Goal: Task Accomplishment & Management: Complete application form

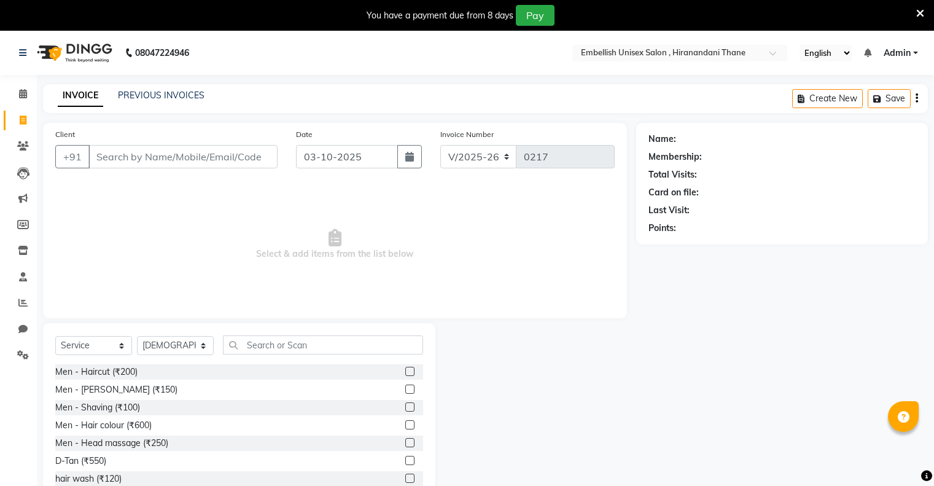
select select "8665"
select select "service"
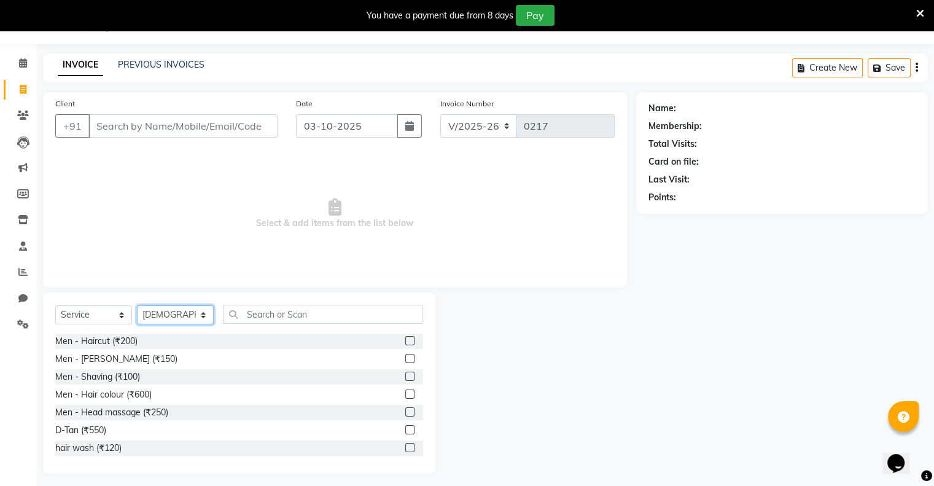
click at [200, 314] on select "Select Stylist [PERSON_NAME] Poonam Samir Tappu [PERSON_NAME]" at bounding box center [175, 314] width 77 height 19
select select "87269"
click at [137, 306] on select "Select Stylist [PERSON_NAME] Poonam Samir Tappu [PERSON_NAME]" at bounding box center [175, 314] width 77 height 19
click at [188, 389] on div "Men - Hair colour (₹600)" at bounding box center [239, 394] width 368 height 15
click at [256, 316] on input "text" at bounding box center [323, 314] width 200 height 19
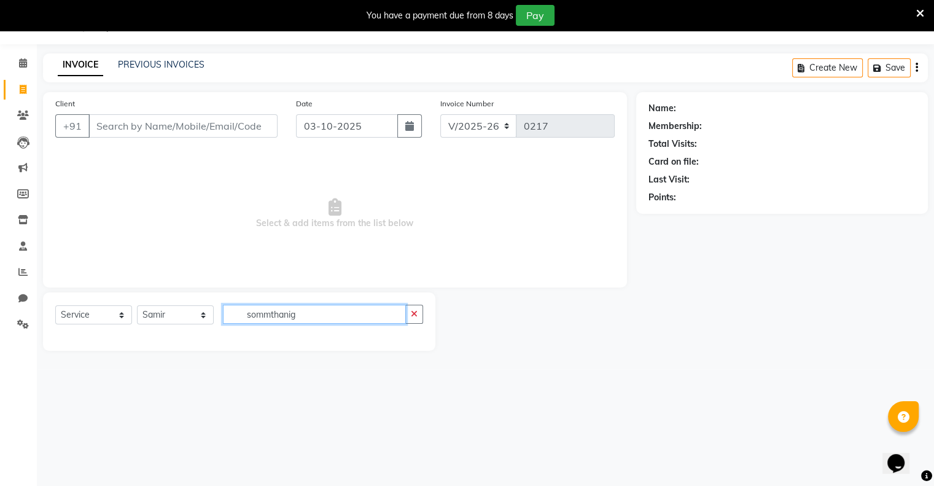
click at [278, 315] on input "sommthanig" at bounding box center [314, 314] width 183 height 19
click at [288, 314] on input "sommtheanig" at bounding box center [314, 314] width 183 height 19
click at [308, 321] on input "sommthenig" at bounding box center [314, 314] width 183 height 19
click at [268, 316] on input "sommthenig" at bounding box center [314, 314] width 183 height 19
click at [301, 315] on input "sommthenig" at bounding box center [314, 314] width 183 height 19
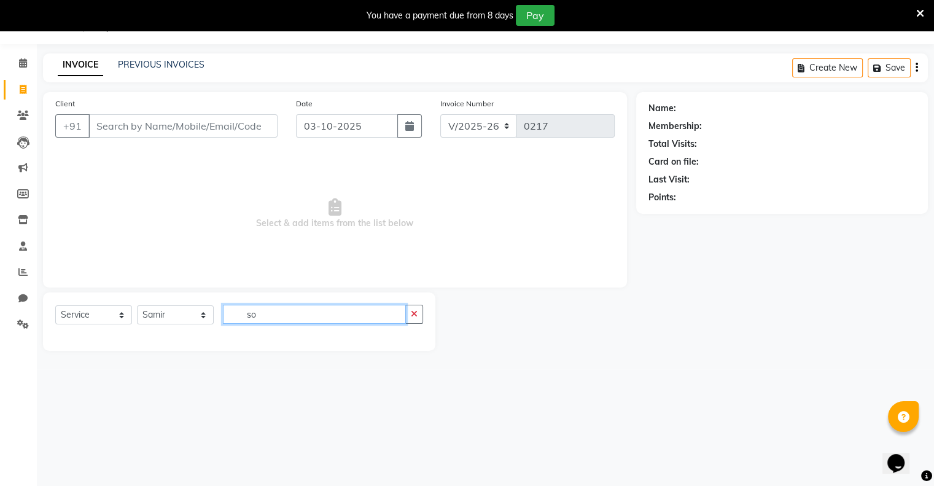
type input "s"
click at [278, 315] on input "smoo" at bounding box center [314, 314] width 183 height 19
type input "s"
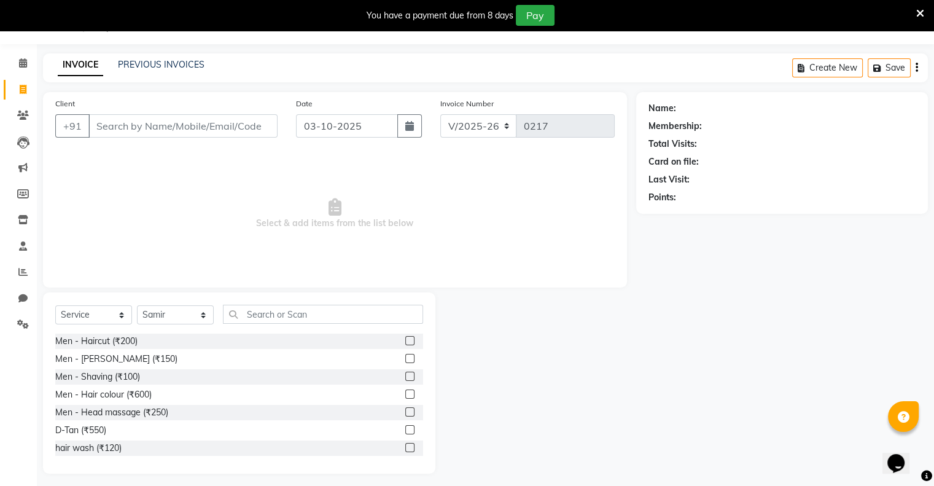
click at [607, 395] on div at bounding box center [536, 382] width 201 height 181
click at [106, 123] on input "Client" at bounding box center [182, 125] width 189 height 23
type input "7506415413"
click at [259, 123] on span "Add Client" at bounding box center [246, 126] width 49 height 12
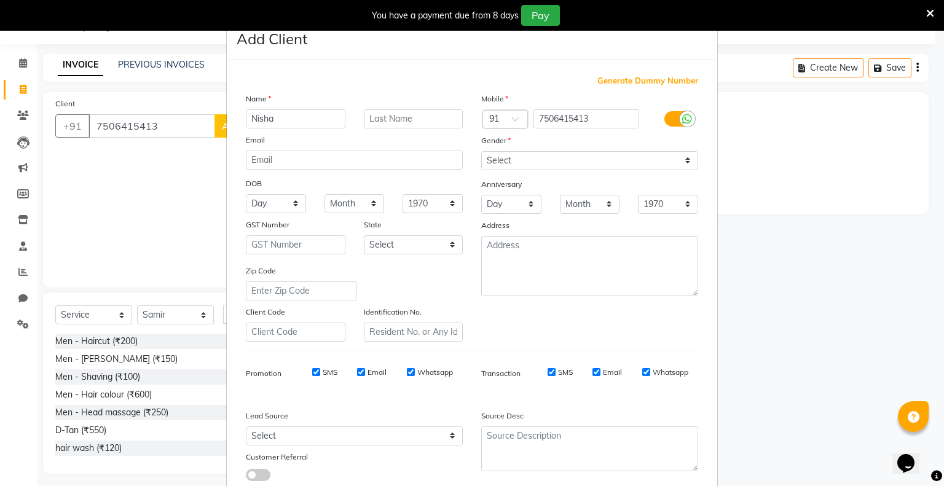
scroll to position [87, 0]
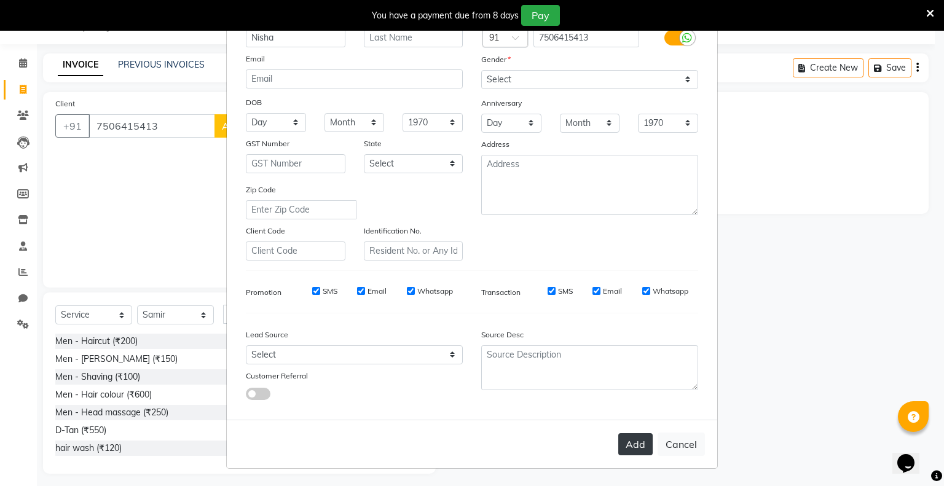
type input "Nisha"
click at [630, 442] on button "Add" at bounding box center [635, 444] width 34 height 22
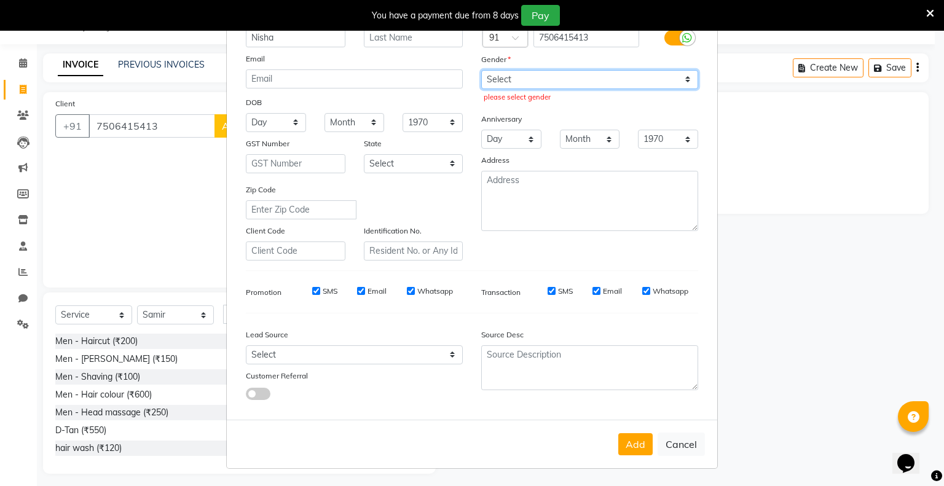
click at [681, 70] on select "Select [DEMOGRAPHIC_DATA] [DEMOGRAPHIC_DATA] Other Prefer Not To Say" at bounding box center [589, 79] width 217 height 19
select select "[DEMOGRAPHIC_DATA]"
click at [481, 70] on select "Select [DEMOGRAPHIC_DATA] [DEMOGRAPHIC_DATA] Other Prefer Not To Say" at bounding box center [589, 79] width 217 height 19
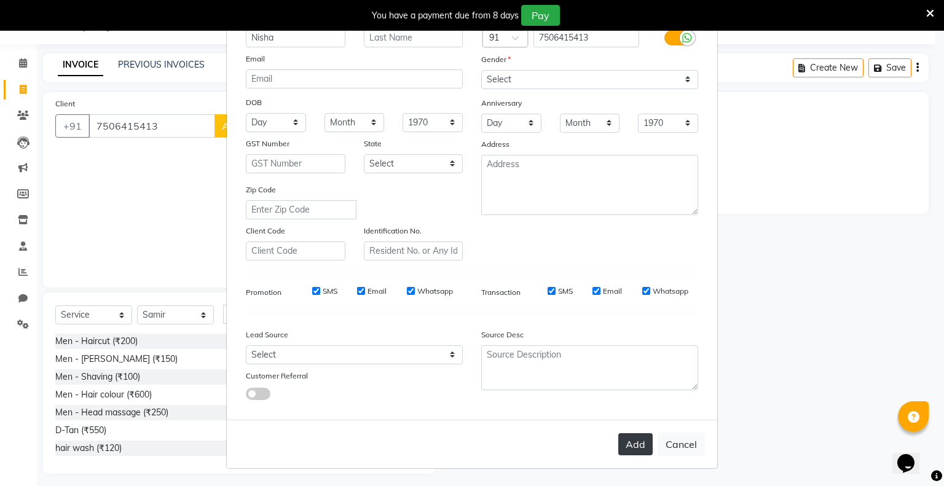
click at [628, 449] on button "Add" at bounding box center [635, 444] width 34 height 22
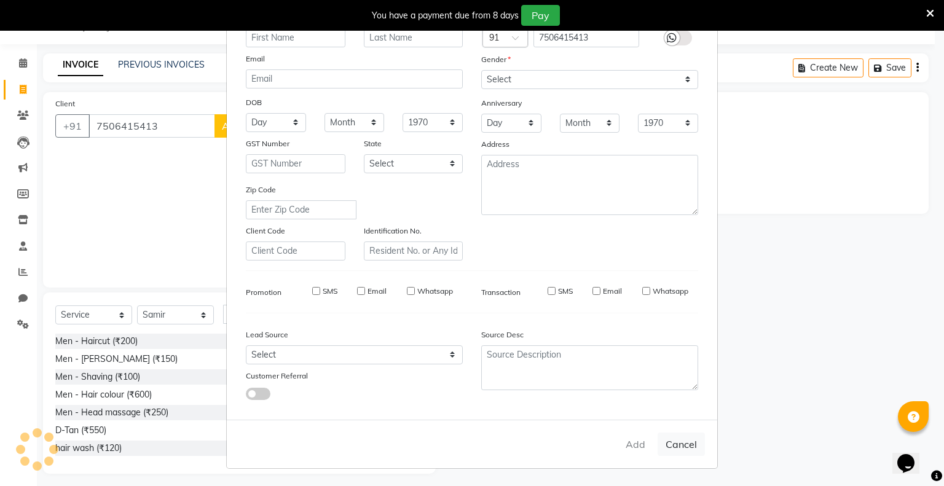
select select
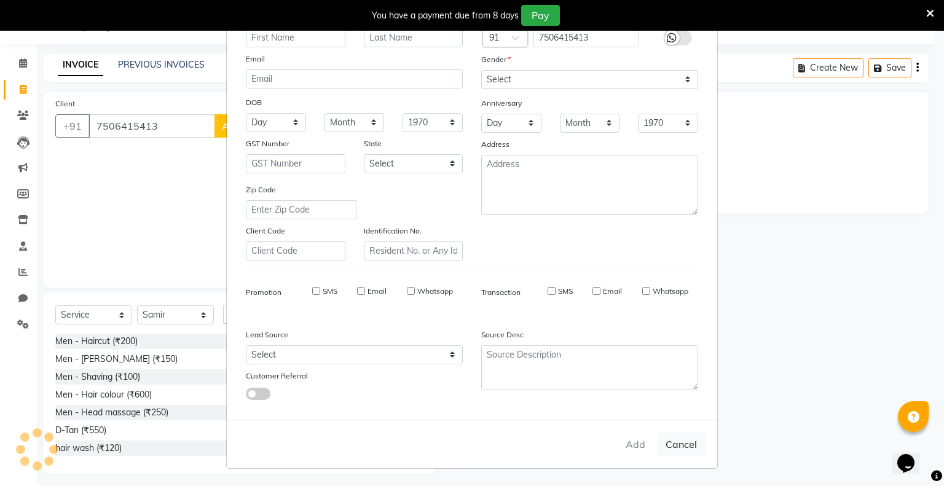
select select
checkbox input "false"
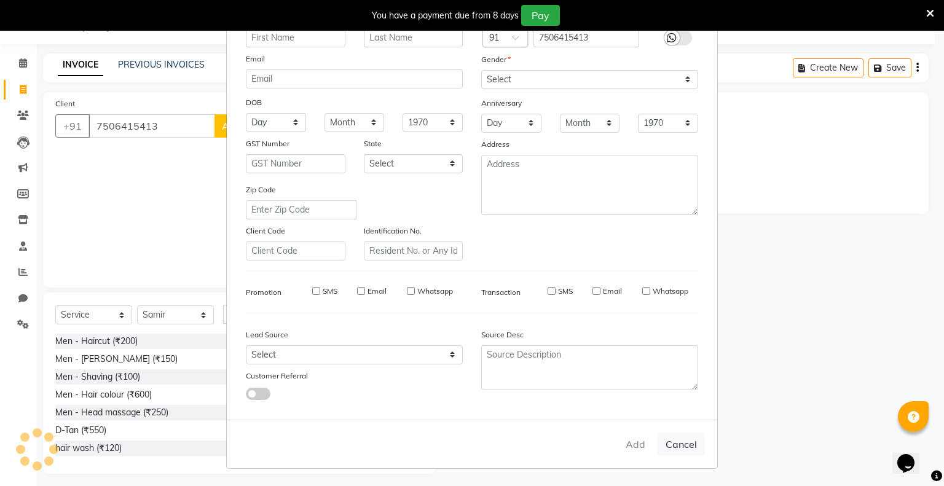
checkbox input "false"
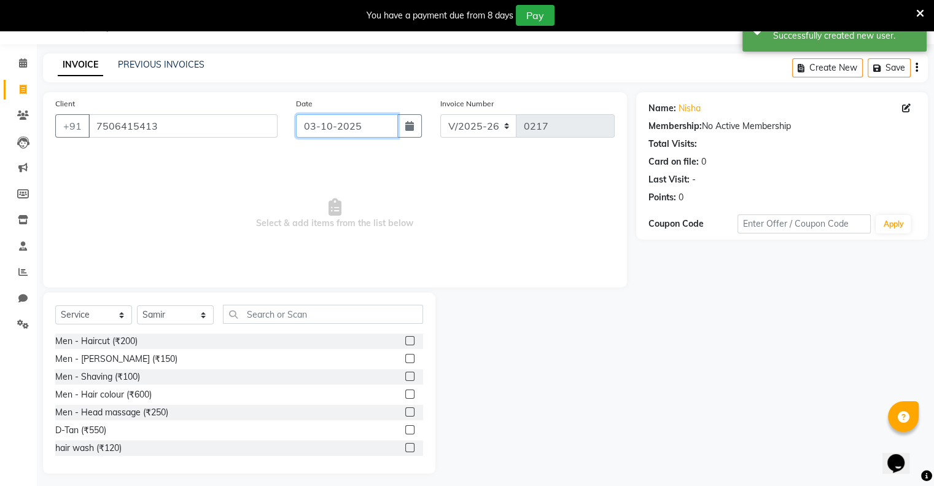
click at [312, 133] on input "03-10-2025" at bounding box center [347, 125] width 102 height 23
select select "10"
select select "2025"
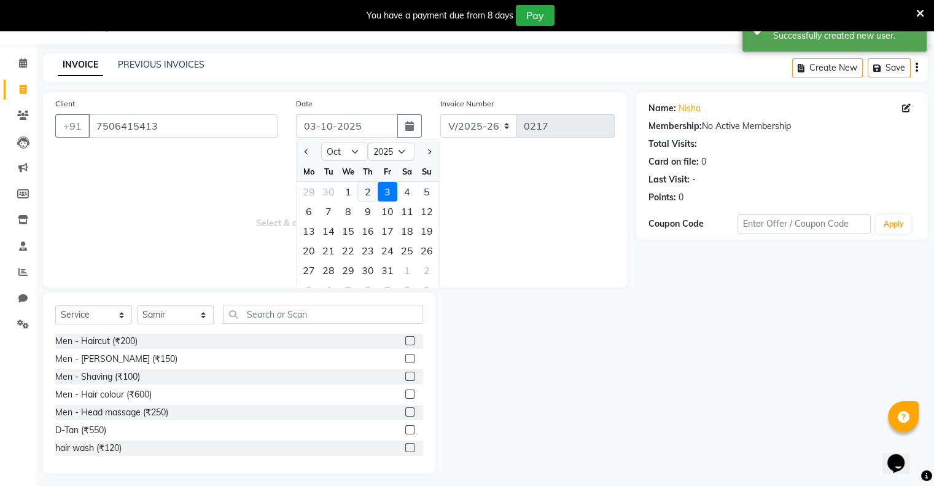
click at [364, 194] on div "2" at bounding box center [368, 192] width 20 height 20
type input "02-10-2025"
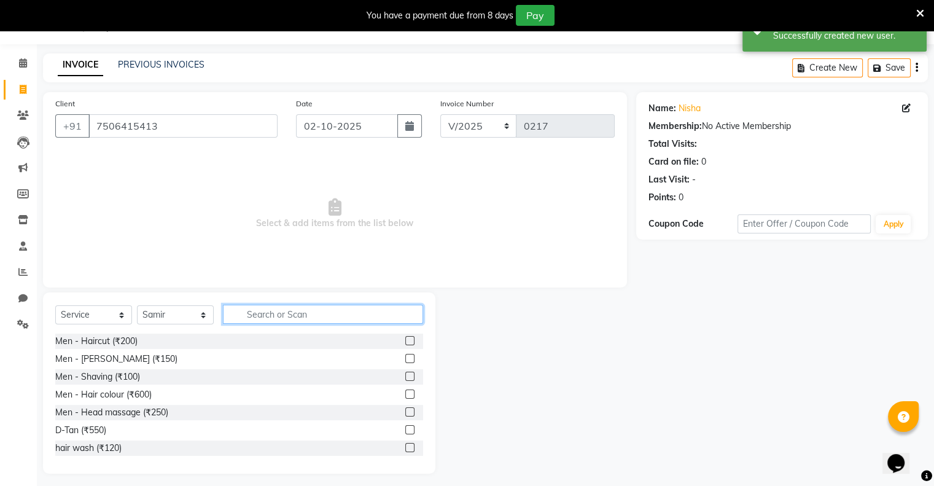
click at [238, 311] on input "text" at bounding box center [323, 314] width 200 height 19
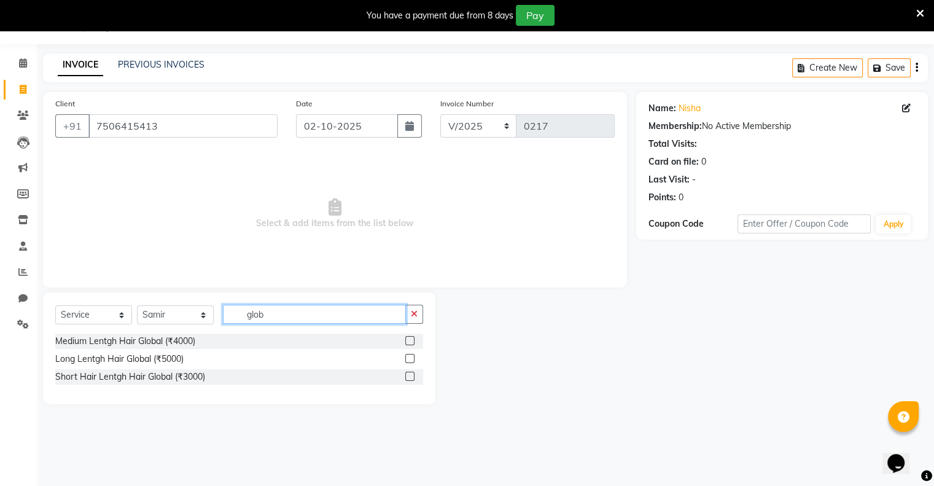
type input "glob"
click at [406, 339] on label at bounding box center [409, 340] width 9 height 9
click at [406, 339] on input "checkbox" at bounding box center [409, 341] width 8 height 8
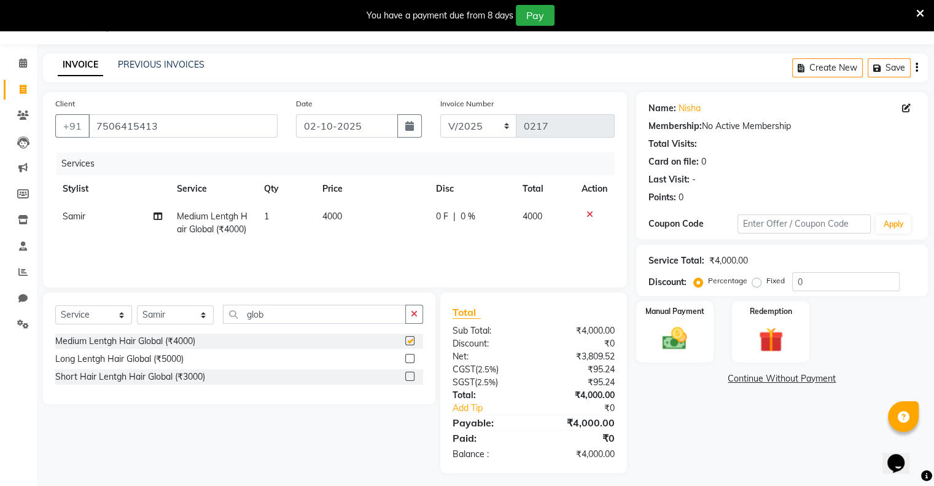
checkbox input "false"
click at [413, 319] on button "button" at bounding box center [414, 314] width 18 height 19
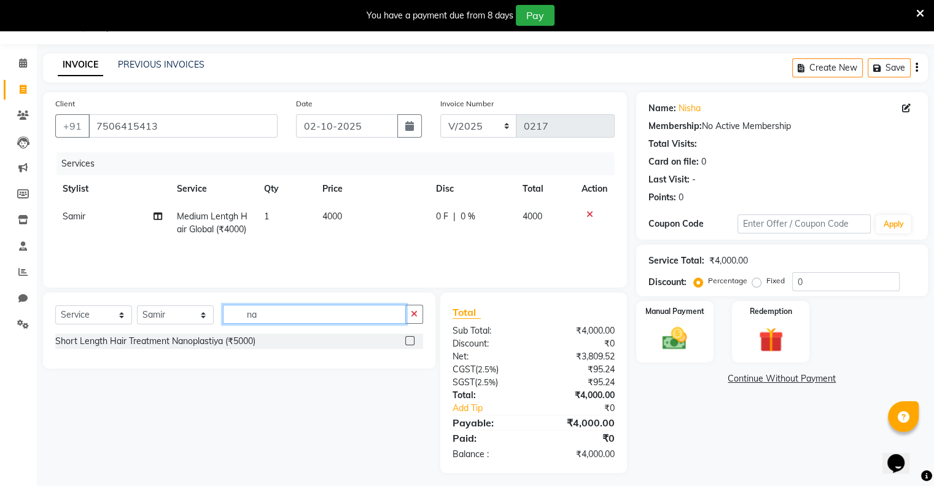
type input "n"
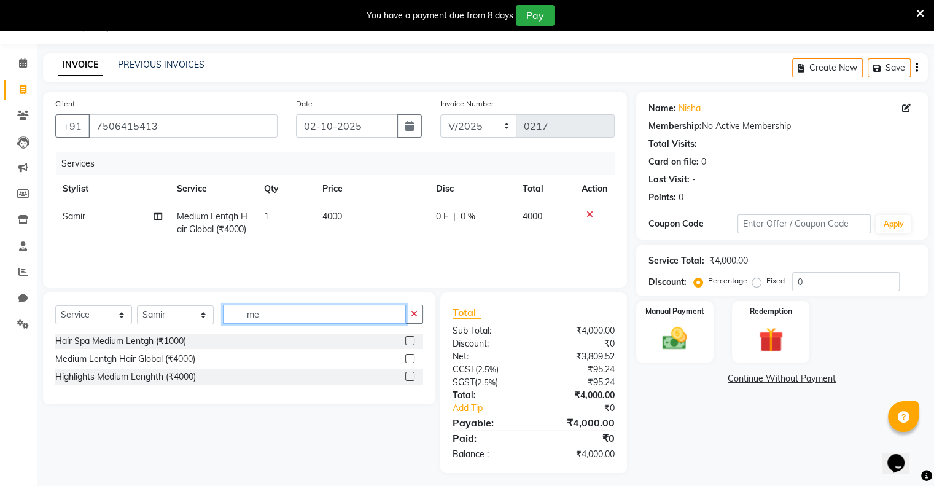
type input "m"
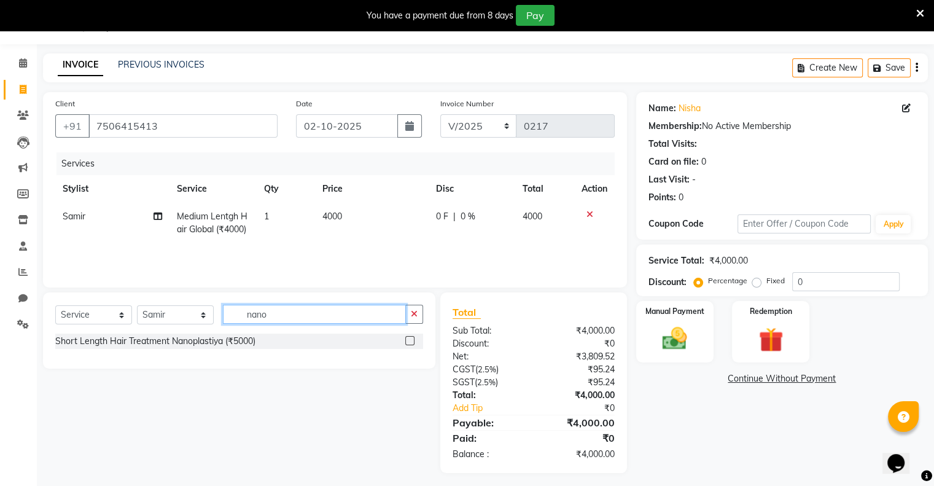
type input "nano"
click at [410, 339] on label at bounding box center [409, 340] width 9 height 9
click at [410, 339] on input "checkbox" at bounding box center [409, 341] width 8 height 8
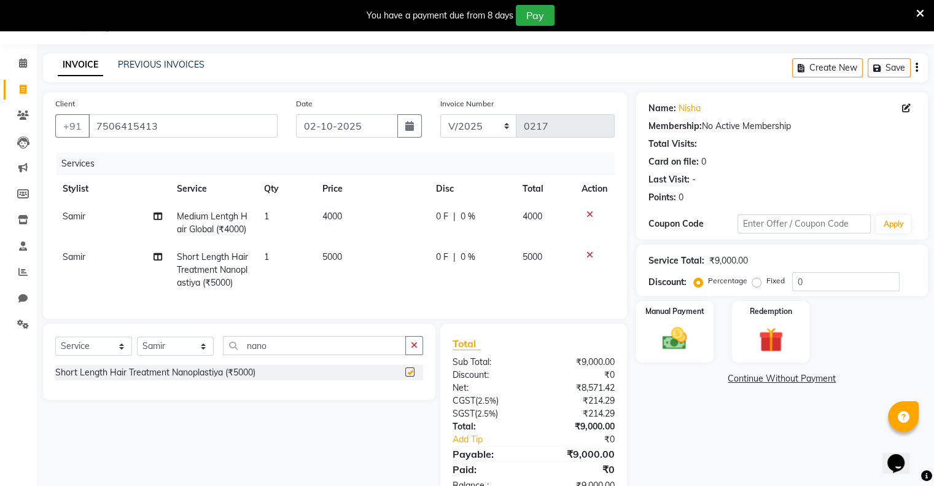
checkbox input "false"
click at [767, 281] on label "Fixed" at bounding box center [776, 280] width 18 height 11
click at [757, 281] on input "Fixed" at bounding box center [759, 280] width 9 height 9
radio input "true"
click at [813, 281] on input "0" at bounding box center [847, 281] width 108 height 19
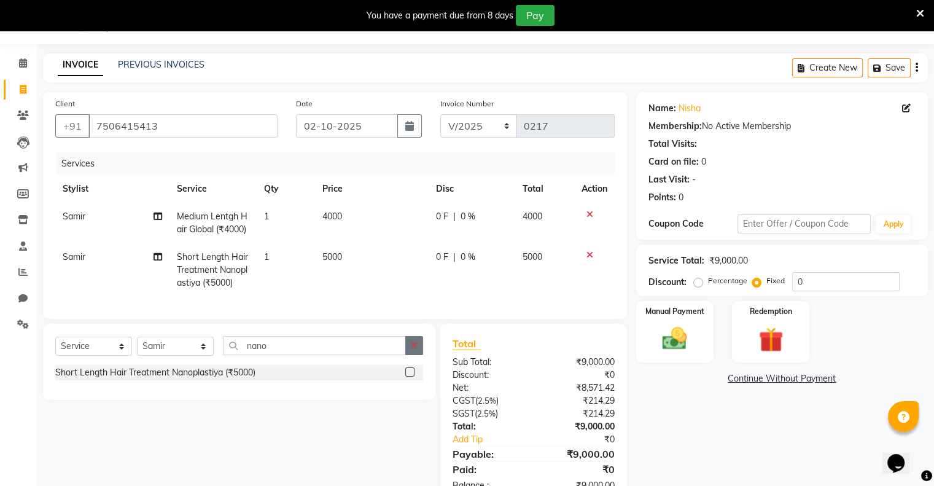
click at [415, 350] on icon "button" at bounding box center [414, 345] width 7 height 9
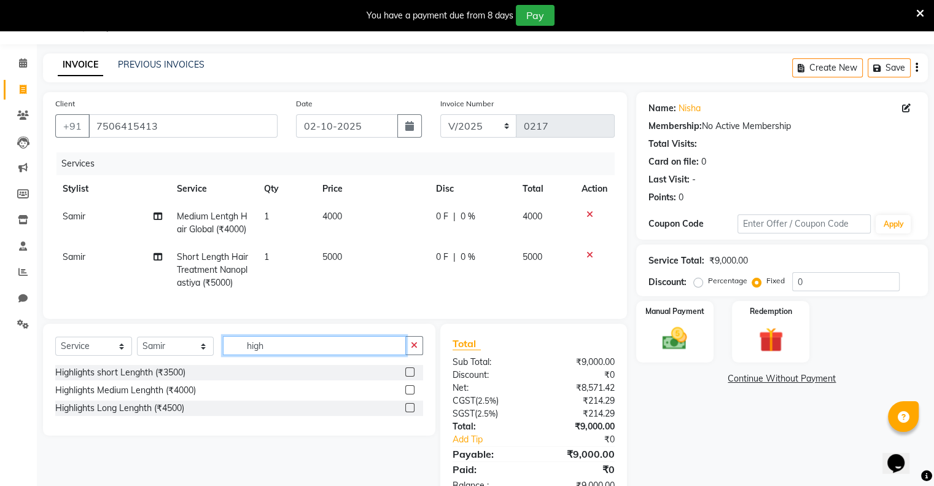
type input "high"
click at [409, 377] on label at bounding box center [409, 371] width 9 height 9
click at [409, 377] on input "checkbox" at bounding box center [409, 373] width 8 height 8
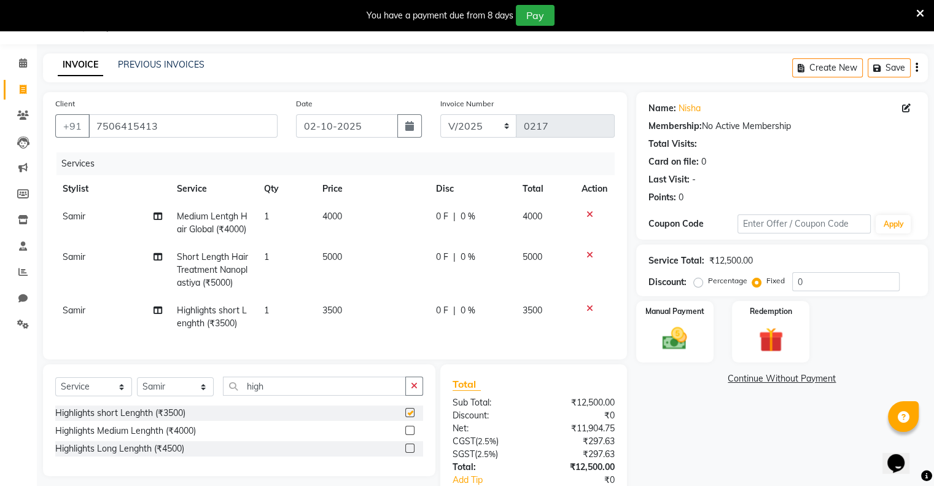
checkbox input "false"
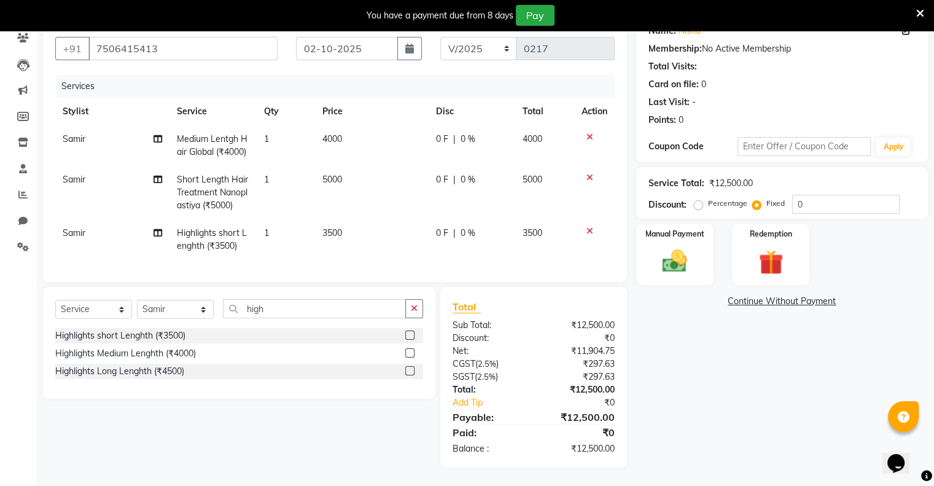
click at [349, 169] on td "5000" at bounding box center [372, 192] width 114 height 53
select select "87269"
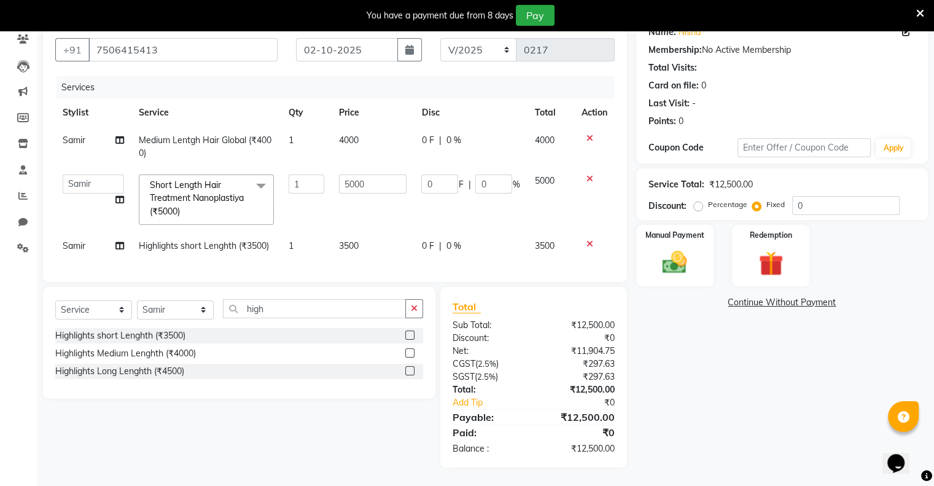
click at [359, 130] on td "4000" at bounding box center [373, 147] width 82 height 41
select select "87269"
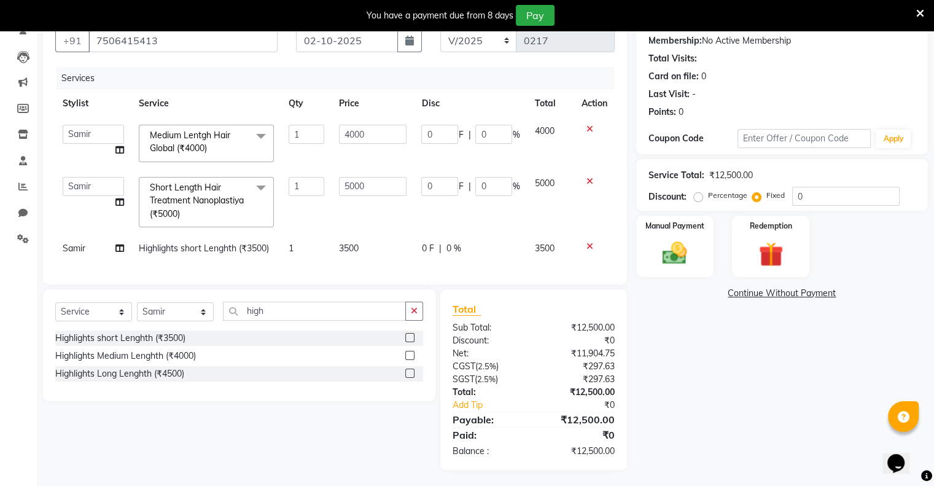
scroll to position [118, 0]
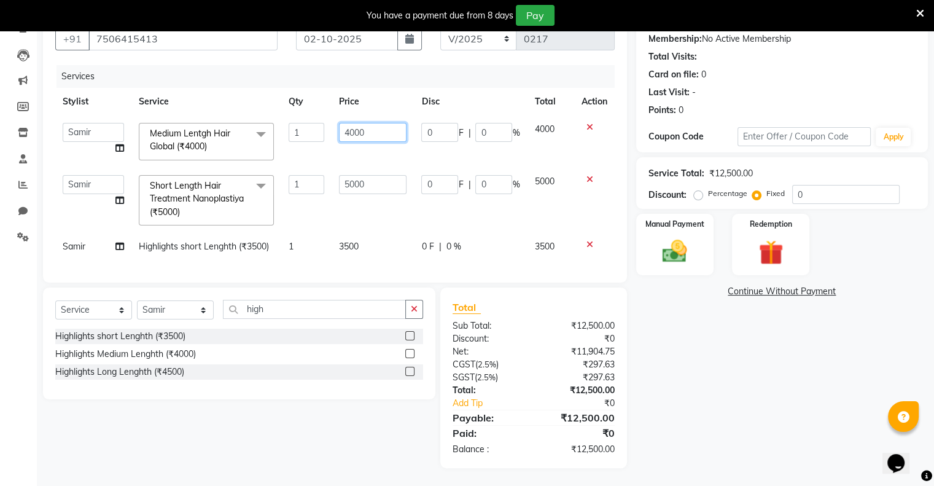
click at [349, 133] on input "4000" at bounding box center [373, 132] width 68 height 19
type input "3000"
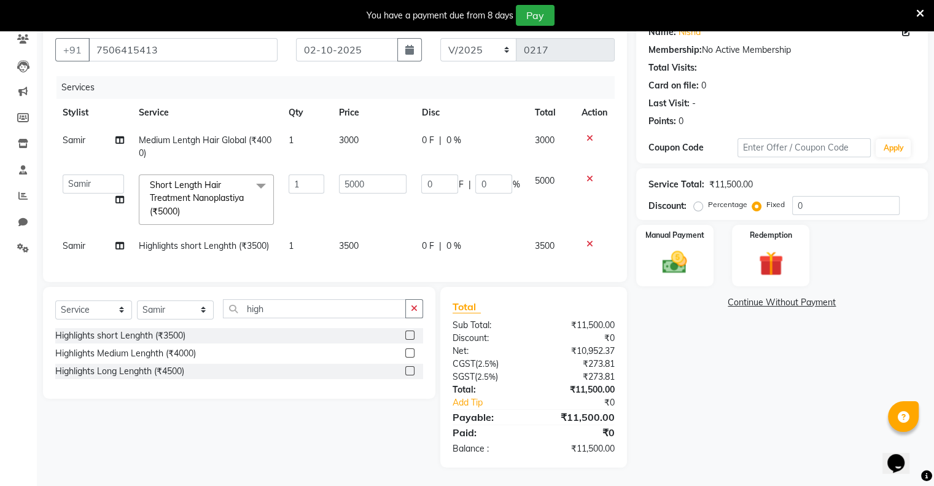
scroll to position [116, 0]
click at [722, 245] on div "Manual Payment Redemption" at bounding box center [782, 255] width 310 height 61
click at [368, 244] on td "3500" at bounding box center [373, 246] width 82 height 28
select select "87269"
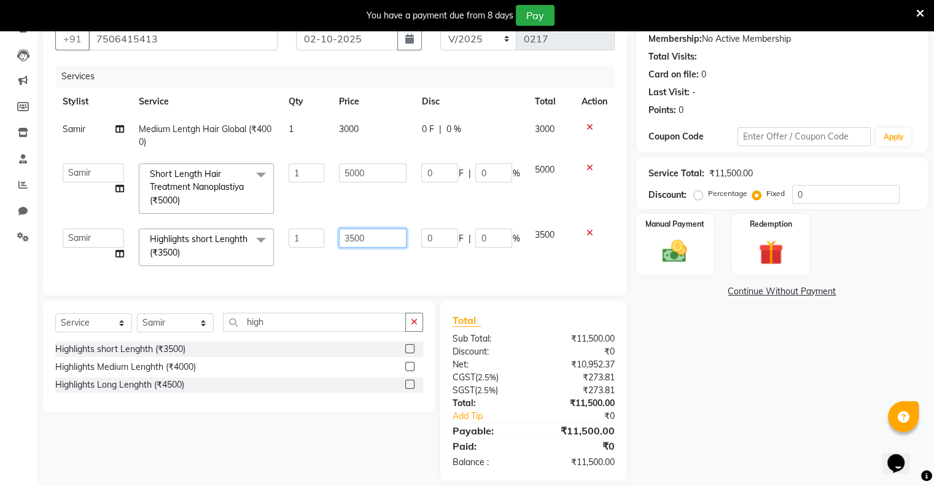
click at [382, 232] on input "3500" at bounding box center [373, 238] width 68 height 19
type input "3000"
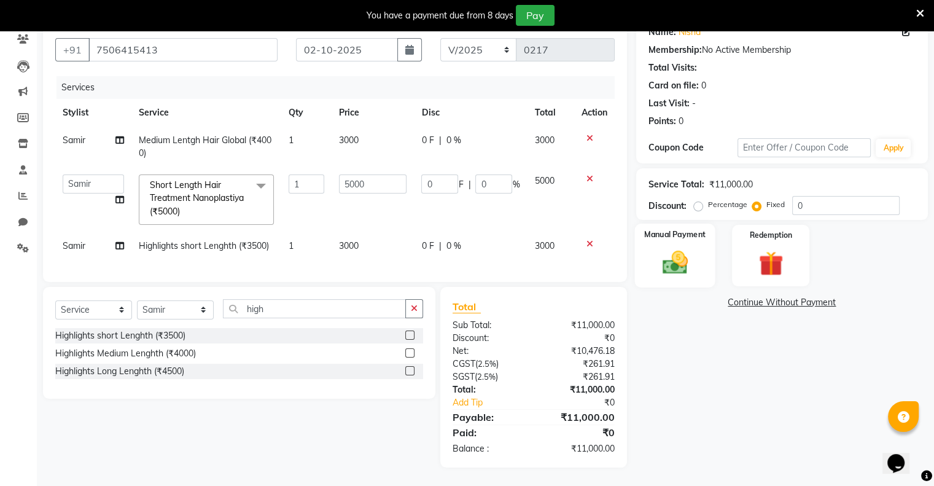
scroll to position [116, 0]
click at [659, 257] on img at bounding box center [674, 262] width 41 height 29
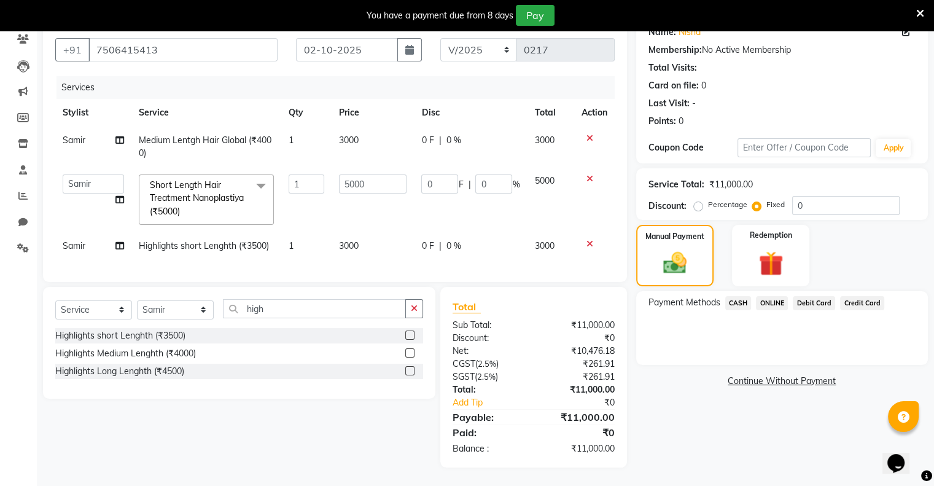
click at [821, 206] on div "Service Total: ₹11,000.00 Discount: Percentage Fixed 0" at bounding box center [782, 194] width 292 height 52
click at [821, 198] on input "0" at bounding box center [847, 205] width 108 height 19
type input "4"
type input "1.82"
type input "0.04"
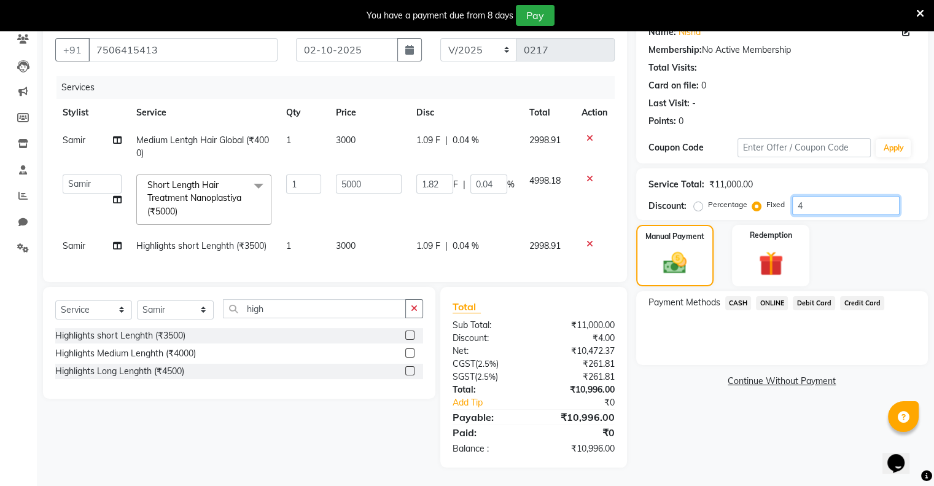
type input "40"
type input "18.18"
type input "0.36"
type input "400"
type input "181.82"
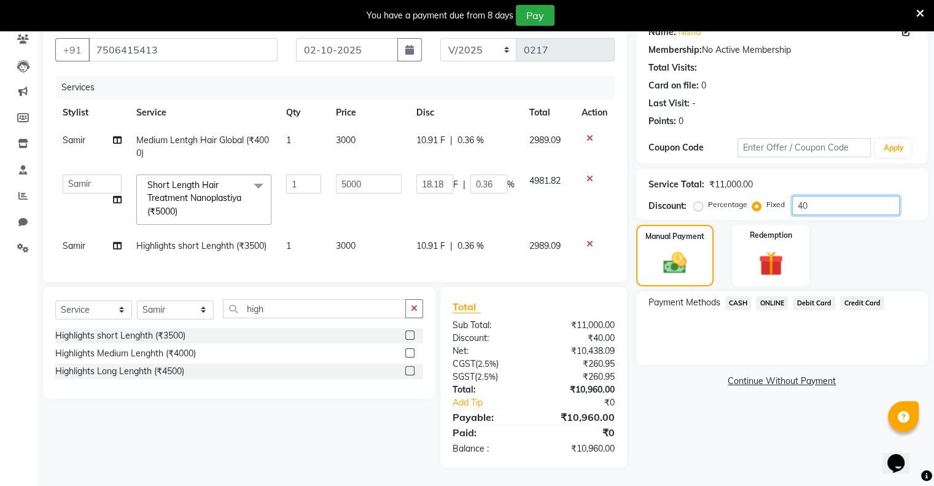
type input "3.64"
type input "4000"
type input "1818.18"
type input "36.36"
type input "4000"
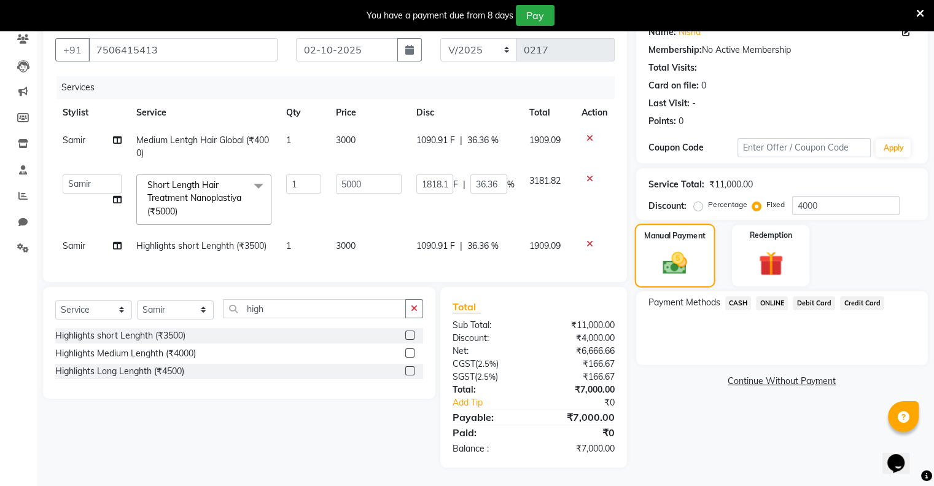
click at [666, 237] on div "Manual Payment" at bounding box center [675, 255] width 80 height 63
click at [767, 296] on span "ONLINE" at bounding box center [772, 303] width 32 height 14
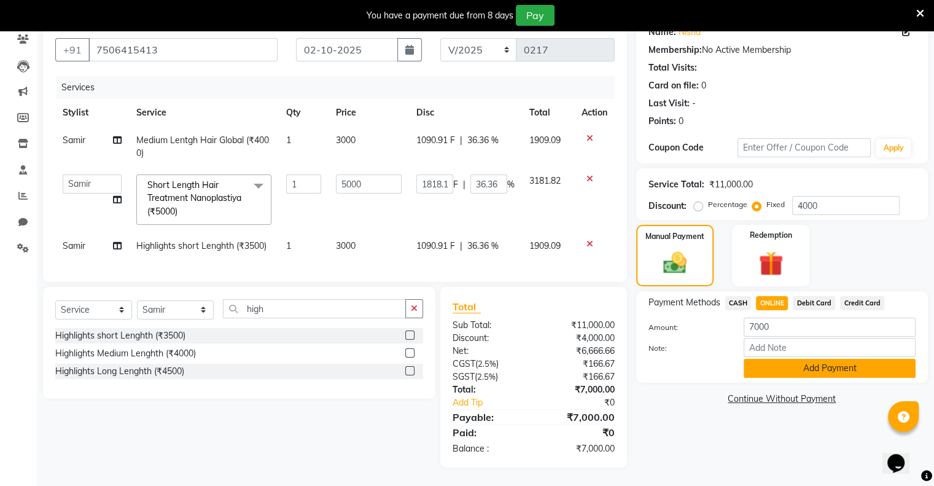
click at [767, 359] on button "Add Payment" at bounding box center [830, 368] width 172 height 19
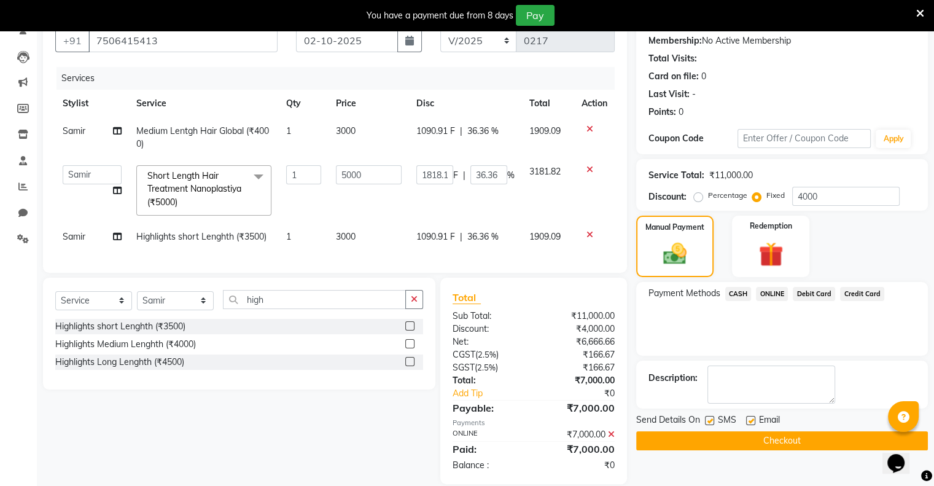
scroll to position [142, 0]
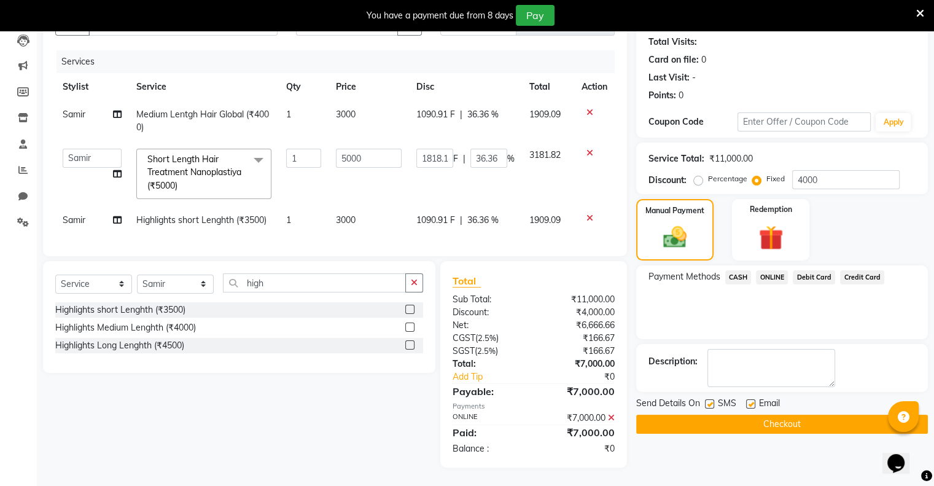
click at [665, 415] on button "Checkout" at bounding box center [782, 424] width 292 height 19
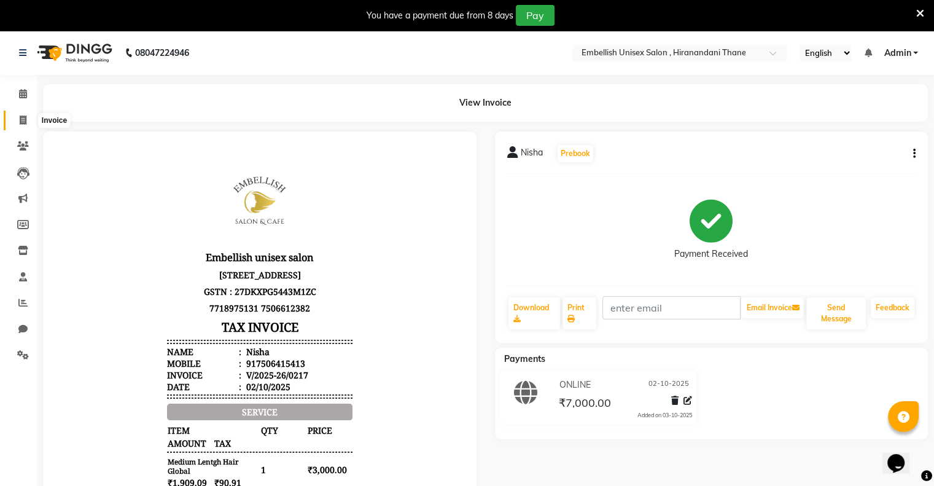
click at [18, 119] on span at bounding box center [23, 121] width 22 height 14
select select "8665"
select select "service"
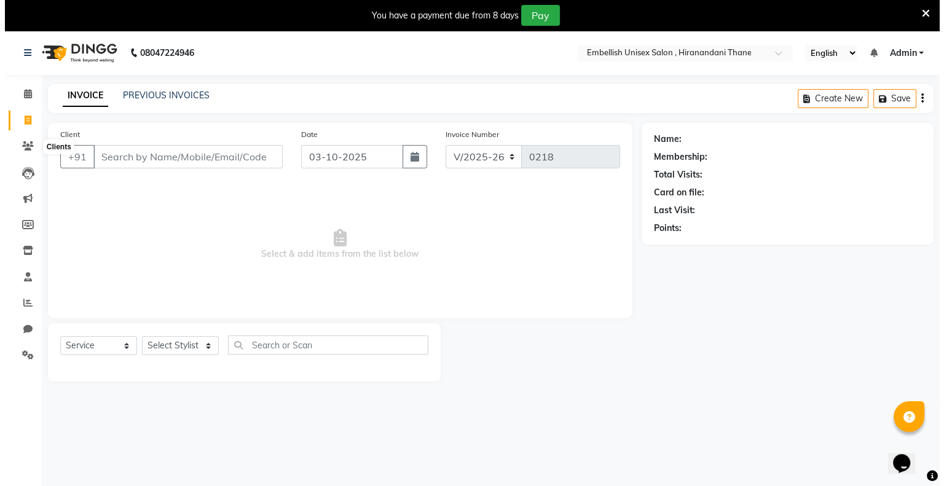
scroll to position [31, 0]
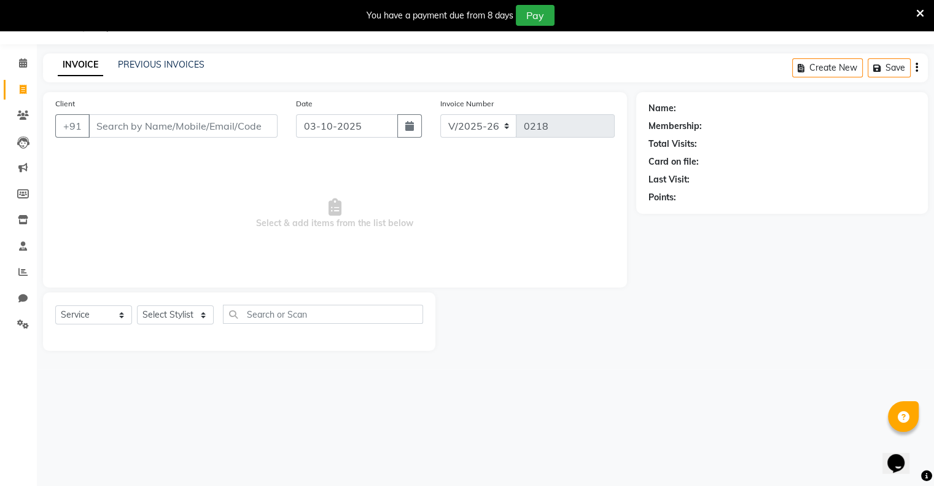
click at [101, 129] on input "Client" at bounding box center [182, 125] width 189 height 23
type input "8928866360"
click at [246, 127] on span "Add Client" at bounding box center [246, 126] width 49 height 12
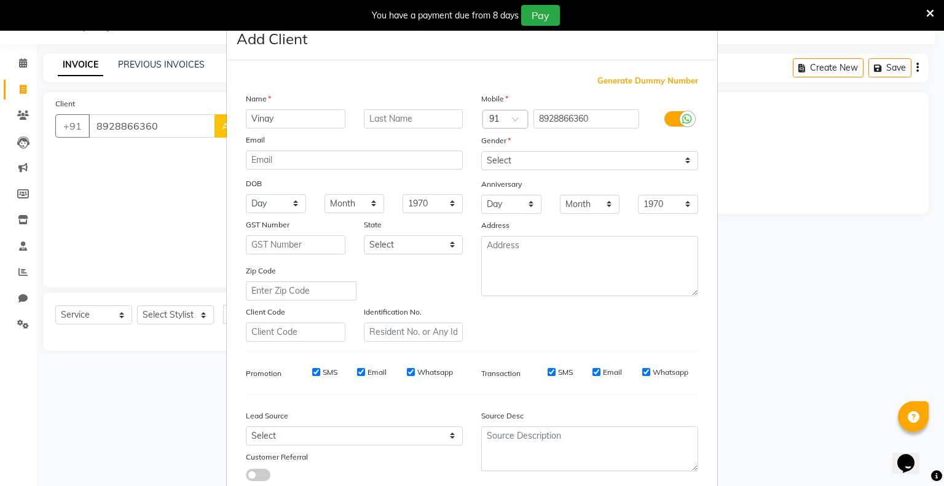
type input "Vinay"
click at [382, 120] on input "text" at bounding box center [414, 118] width 100 height 19
type input "k"
type input "[PERSON_NAME]"
click at [684, 162] on select "Select [DEMOGRAPHIC_DATA] [DEMOGRAPHIC_DATA] Other Prefer Not To Say" at bounding box center [589, 160] width 217 height 19
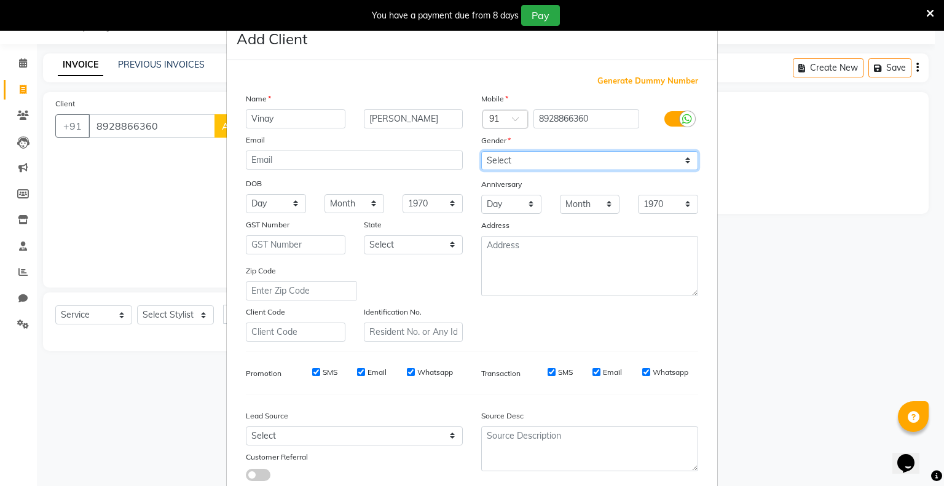
select select "[DEMOGRAPHIC_DATA]"
click at [481, 152] on select "Select [DEMOGRAPHIC_DATA] [DEMOGRAPHIC_DATA] Other Prefer Not To Say" at bounding box center [589, 160] width 217 height 19
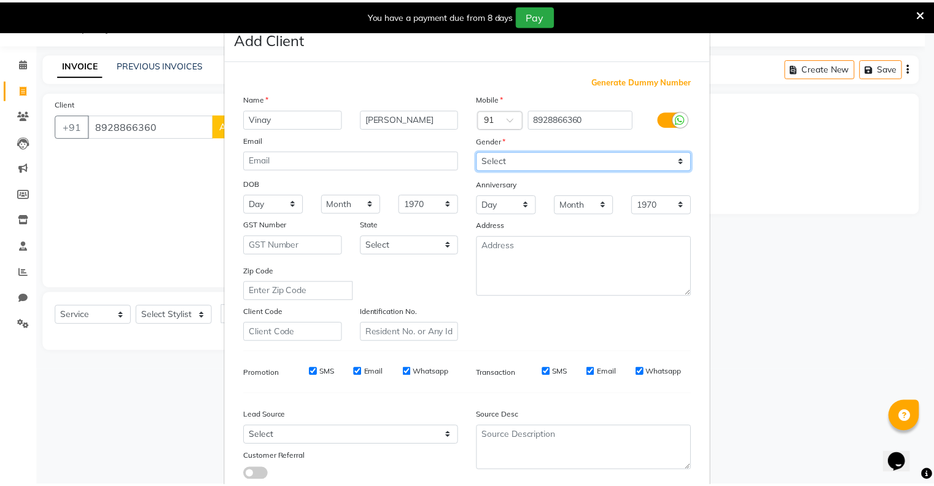
scroll to position [87, 0]
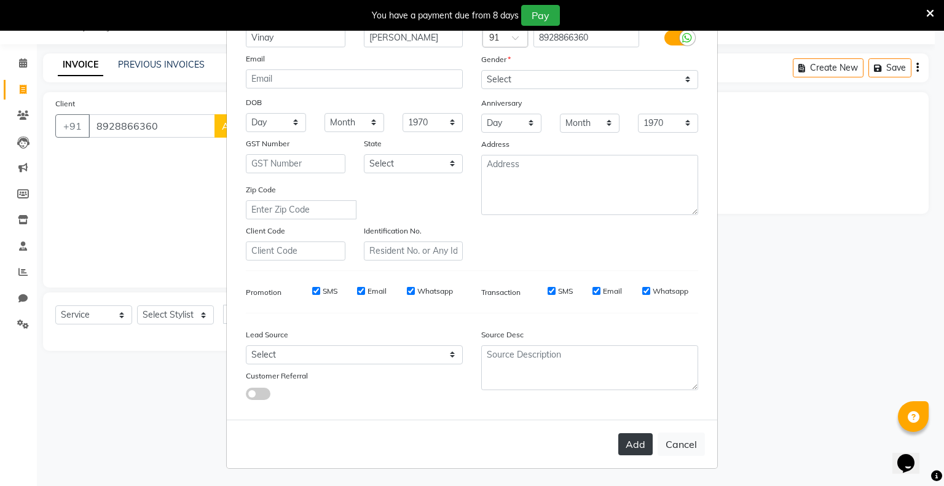
click at [638, 447] on button "Add" at bounding box center [635, 444] width 34 height 22
select select
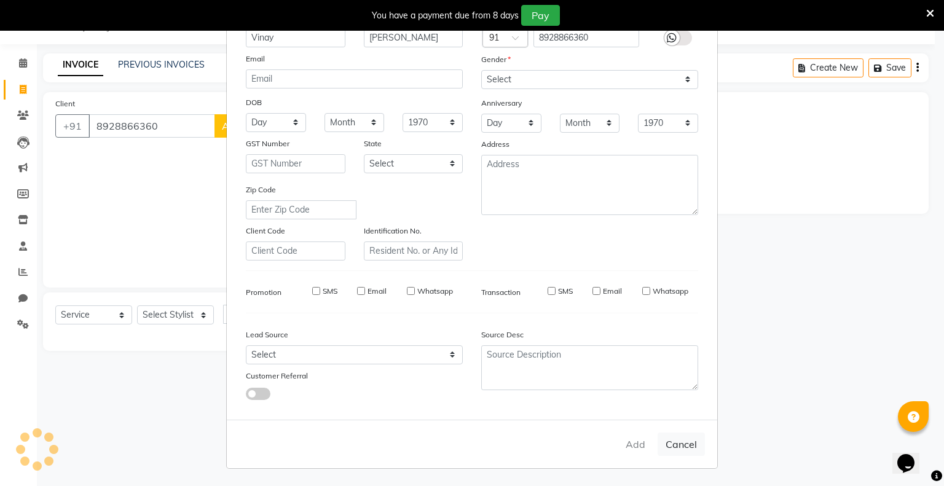
select select
checkbox input "false"
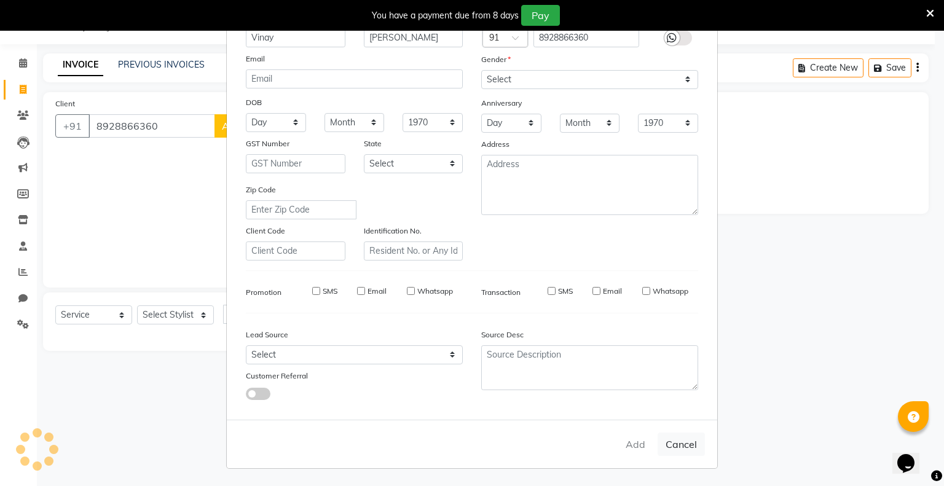
checkbox input "false"
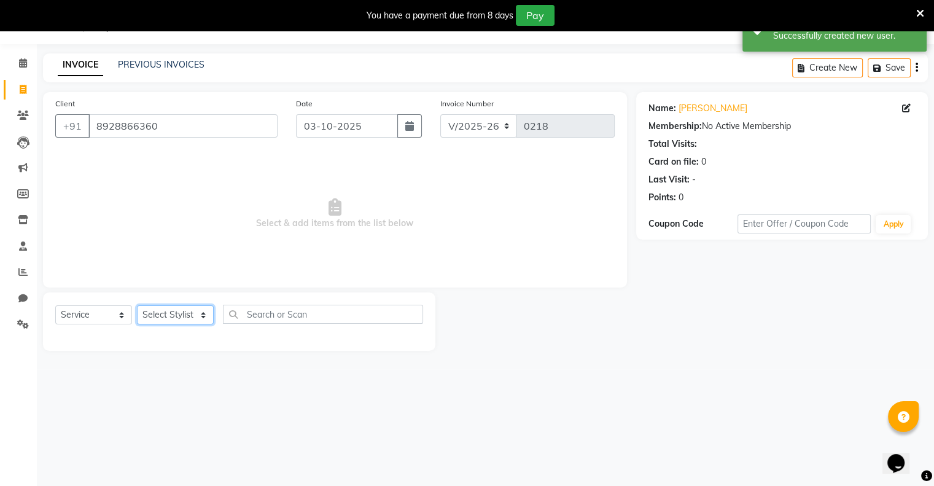
click at [204, 312] on select "Select Stylist [PERSON_NAME] Poonam Samir Tappu [PERSON_NAME]" at bounding box center [175, 314] width 77 height 19
select select "87269"
click at [137, 306] on select "Select Stylist [PERSON_NAME] Poonam Samir Tappu [PERSON_NAME]" at bounding box center [175, 314] width 77 height 19
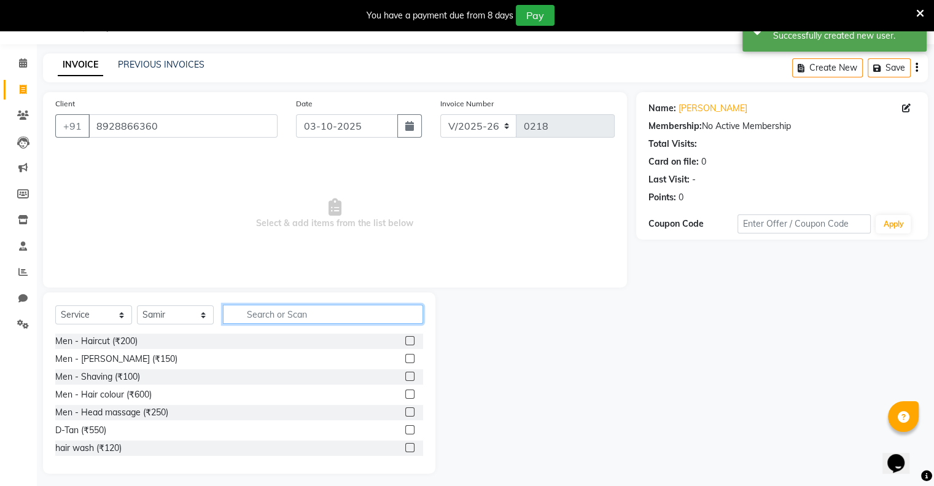
click at [247, 319] on input "text" at bounding box center [323, 314] width 200 height 19
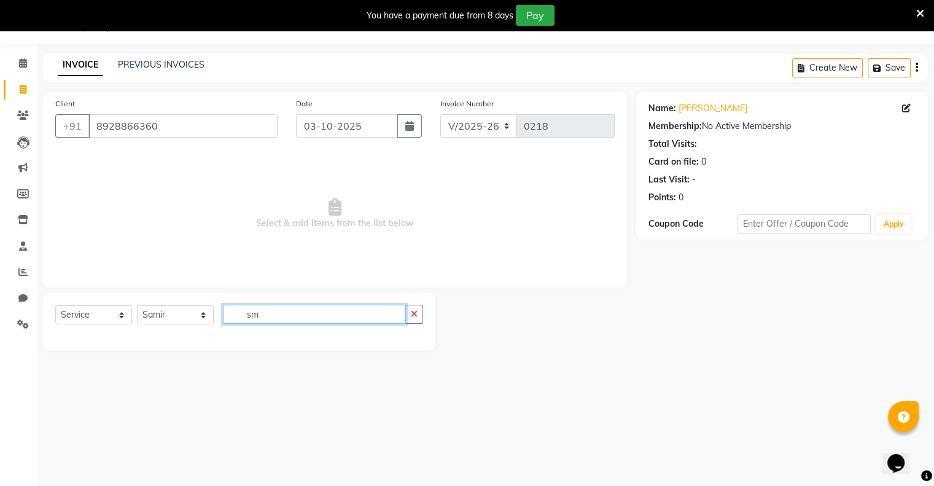
type input "s"
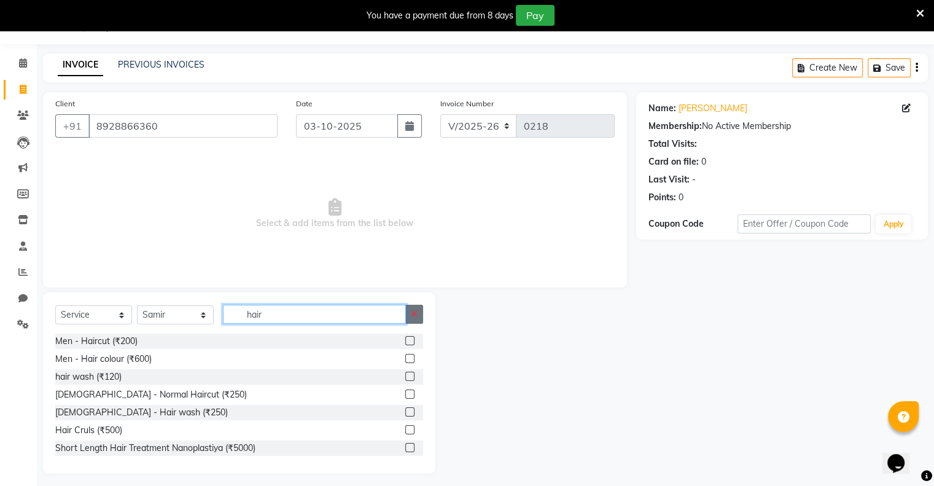
type input "hair"
click at [415, 316] on icon "button" at bounding box center [414, 314] width 7 height 9
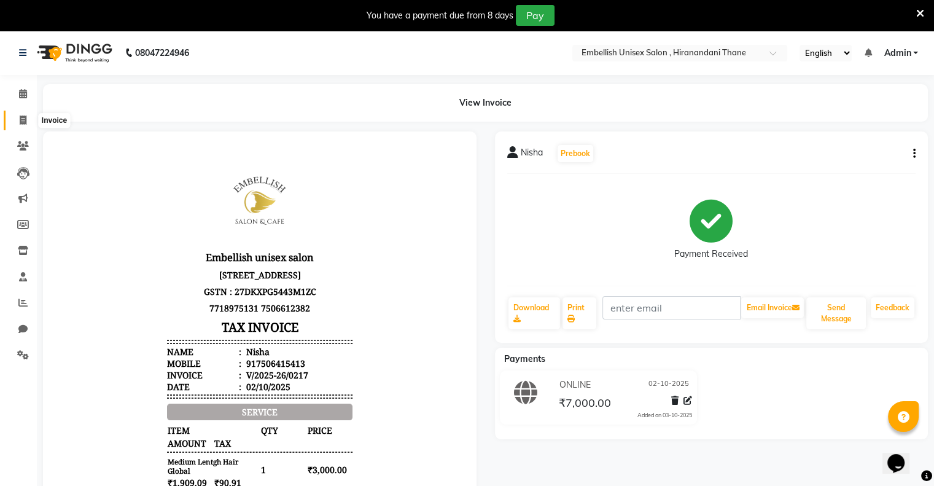
click at [22, 123] on icon at bounding box center [23, 119] width 7 height 9
select select "8665"
select select "service"
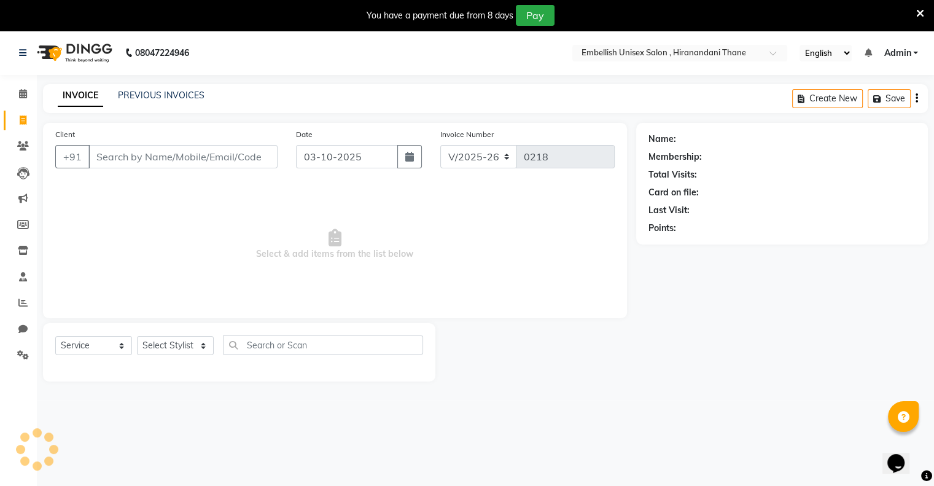
scroll to position [31, 0]
